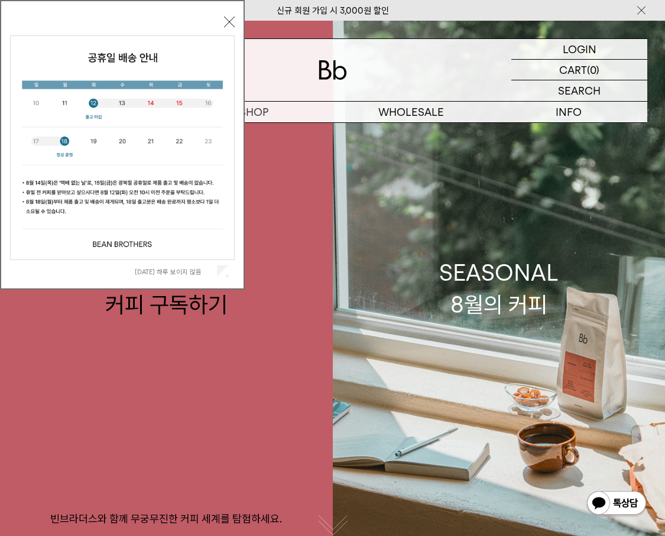
click at [224, 14] on div "오늘 하루 보이지 않음 닫기" at bounding box center [122, 148] width 225 height 270
click at [236, 28] on div "오늘 하루 보이지 않음 닫기" at bounding box center [122, 145] width 245 height 290
click at [233, 25] on button "닫기" at bounding box center [229, 22] width 11 height 11
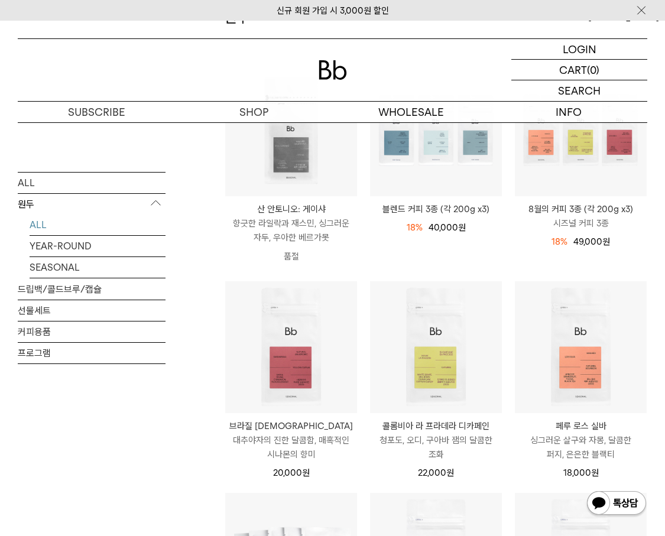
scroll to position [175, 0]
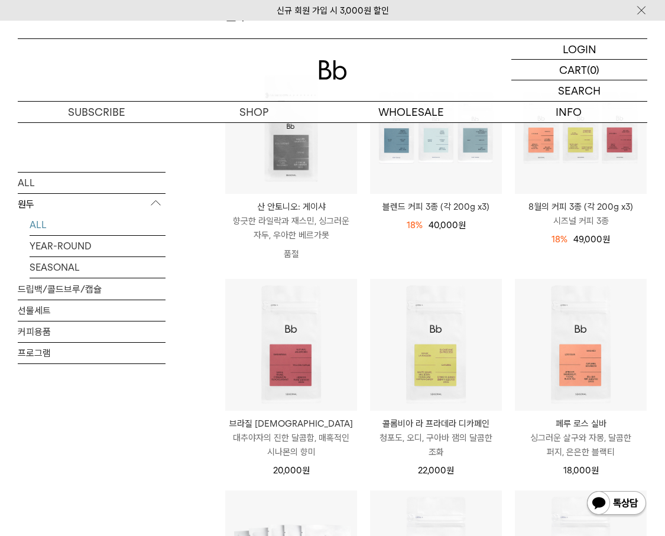
click at [440, 424] on p "콜롬비아 라 프라데라 디카페인" at bounding box center [436, 424] width 132 height 14
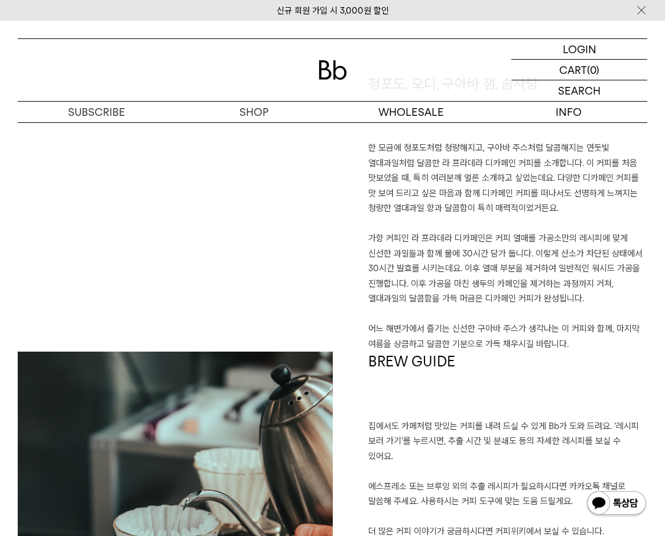
scroll to position [777, 0]
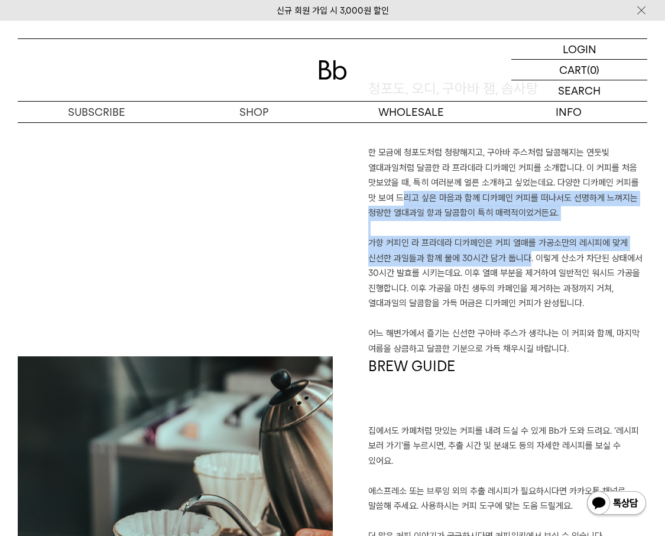
drag, startPoint x: 380, startPoint y: 197, endPoint x: 544, endPoint y: 279, distance: 183.8
click at [542, 277] on p "한 모금에 청포도처럼 청량해지고, 구아바 주스처럼 달콤해지는 연둣빛 열대과일처럼 달콤한 라 프라데라 디카페인 커피를 소개합니다. 이 커피를 처…" at bounding box center [508, 250] width 280 height 211
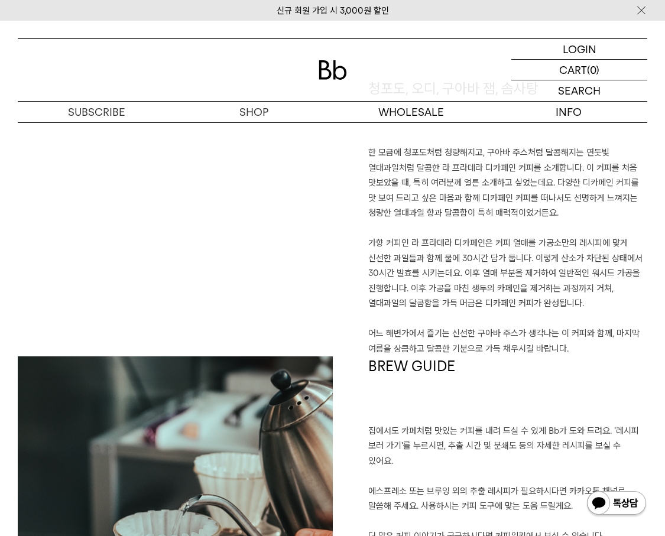
click at [412, 178] on p "한 모금에 청포도처럼 청량해지고, 구아바 주스처럼 달콤해지는 연둣빛 열대과일처럼 달콤한 라 프라데라 디카페인 커피를 소개합니다. 이 커피를 처…" at bounding box center [508, 250] width 280 height 211
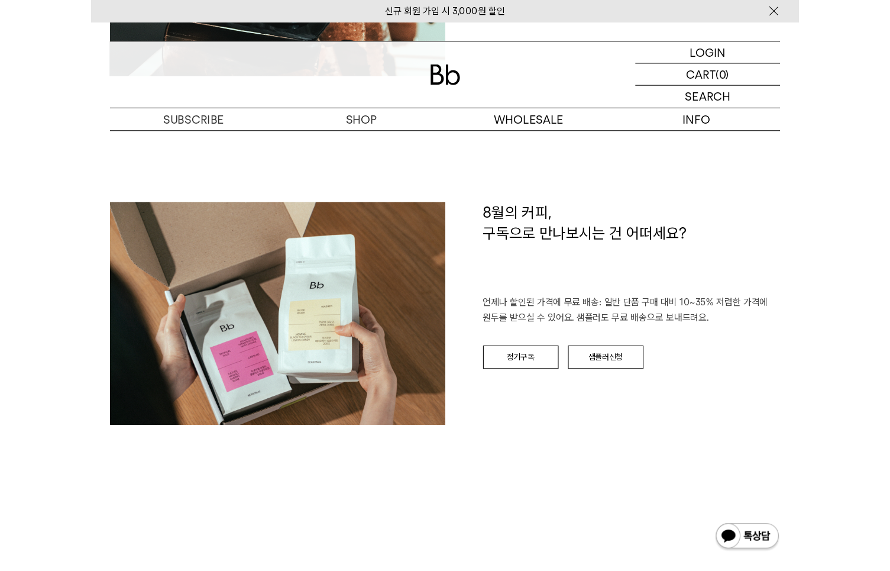
scroll to position [1279, 0]
